Goal: Task Accomplishment & Management: Manage account settings

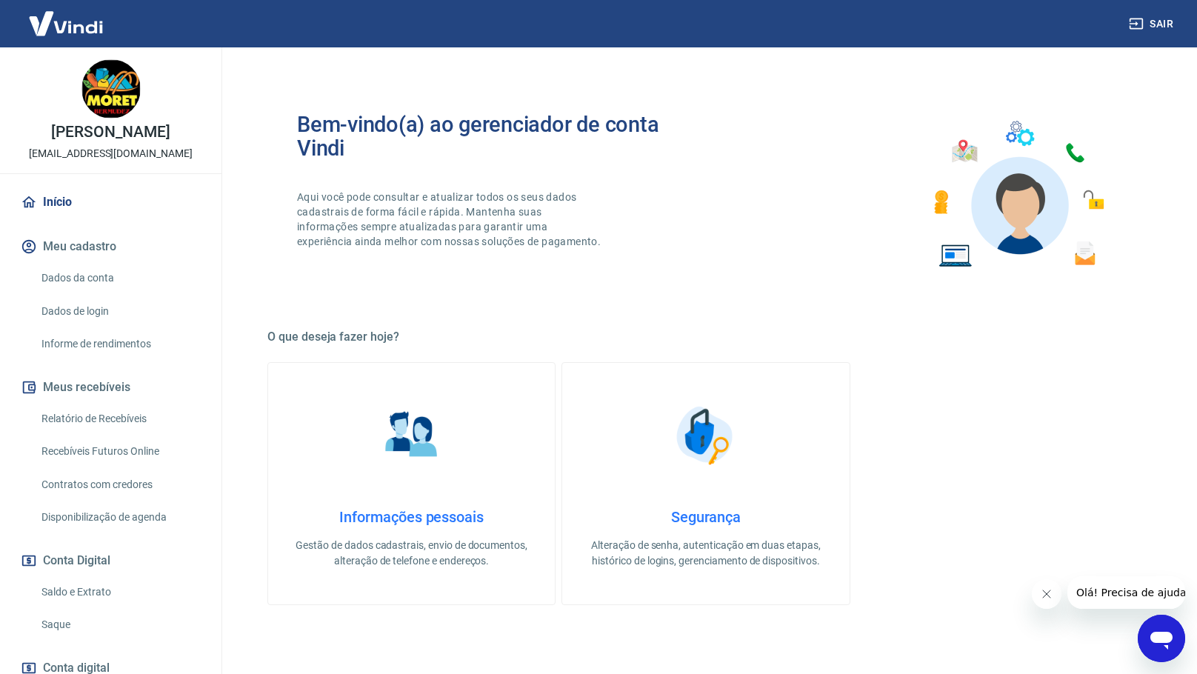
click at [97, 24] on img at bounding box center [66, 23] width 96 height 45
